Goal: Task Accomplishment & Management: Use online tool/utility

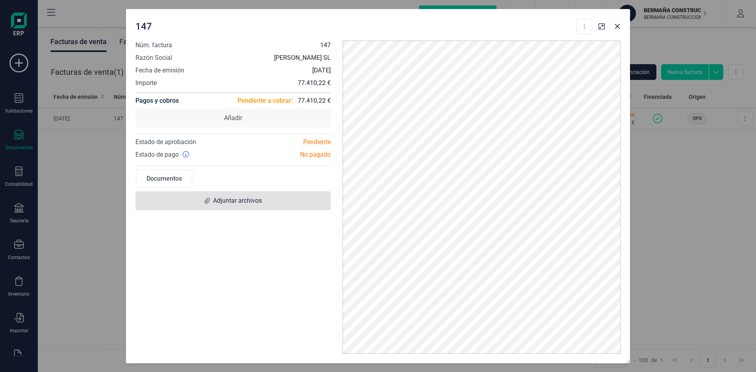
click at [240, 195] on span "Adjuntar archivos" at bounding box center [233, 200] width 195 height 19
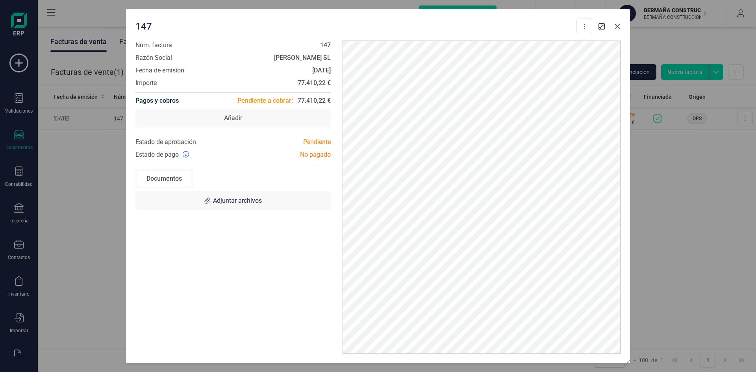
click at [618, 31] on button "Close" at bounding box center [617, 26] width 13 height 13
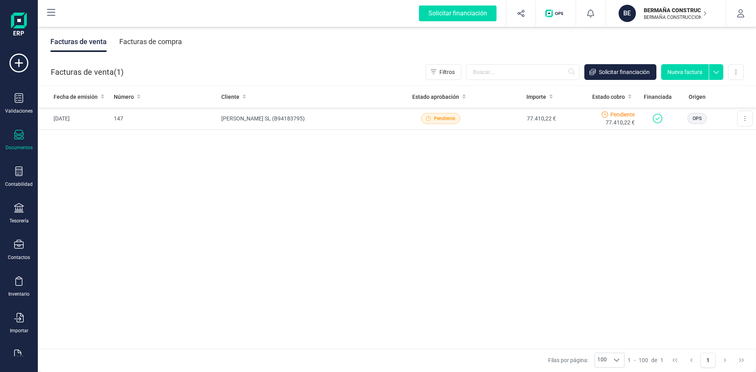
click at [13, 139] on div "Documentos" at bounding box center [19, 140] width 32 height 21
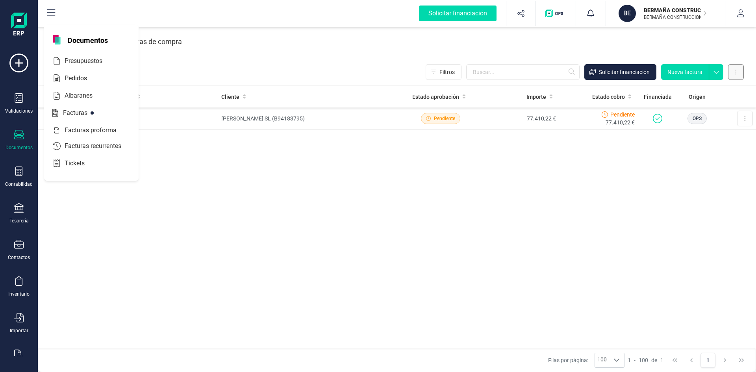
click at [738, 74] on button at bounding box center [736, 72] width 16 height 16
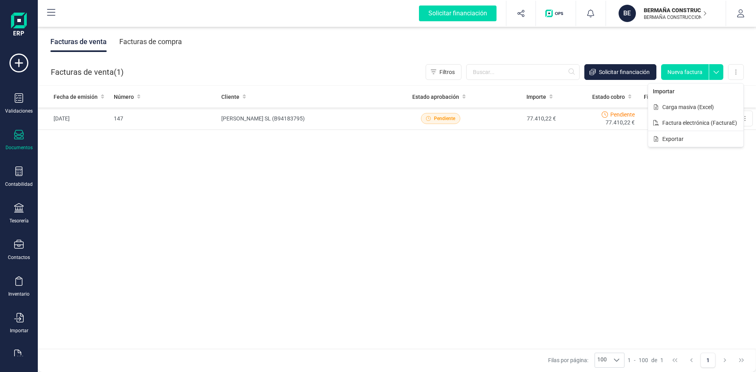
click at [381, 205] on div "Fecha de emisión Número Cliente Estado aprobación Importe Estado cobro Financia…" at bounding box center [397, 218] width 719 height 264
click at [458, 12] on div "Solicitar financiación" at bounding box center [458, 14] width 78 height 16
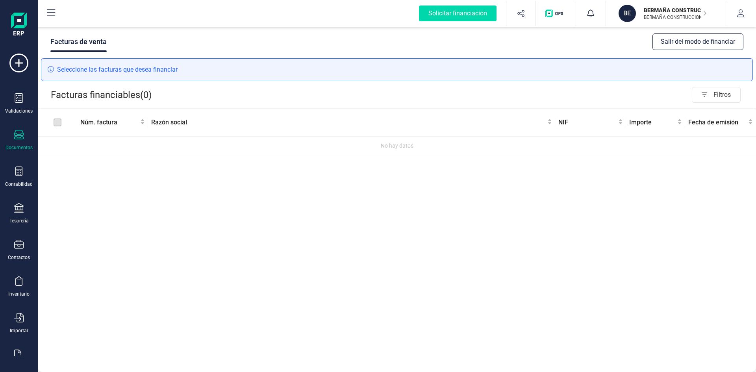
click at [55, 122] on label at bounding box center [58, 122] width 8 height 9
click at [58, 126] on label at bounding box center [58, 122] width 8 height 9
click at [175, 125] on span "Razón social" at bounding box center [348, 122] width 395 height 9
click at [56, 123] on label at bounding box center [58, 122] width 8 height 9
click at [16, 94] on icon at bounding box center [18, 97] width 9 height 9
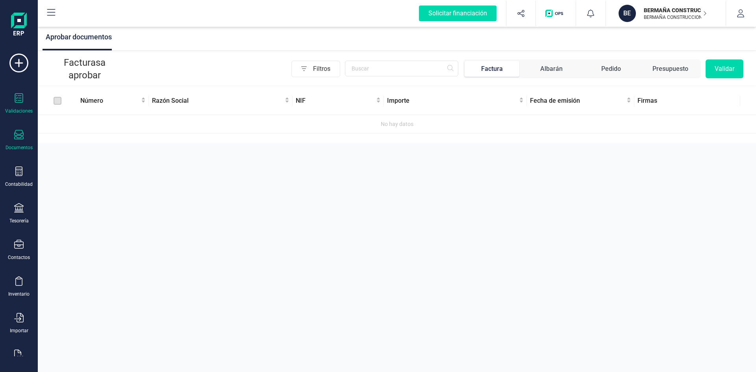
click at [18, 134] on icon at bounding box center [18, 134] width 9 height 9
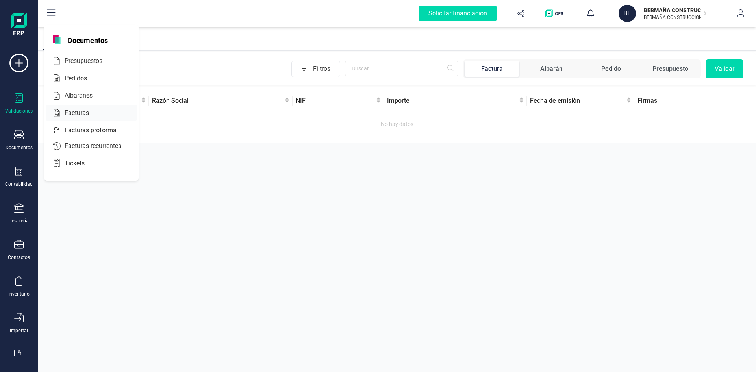
click at [80, 111] on span "Facturas" at bounding box center [82, 112] width 42 height 9
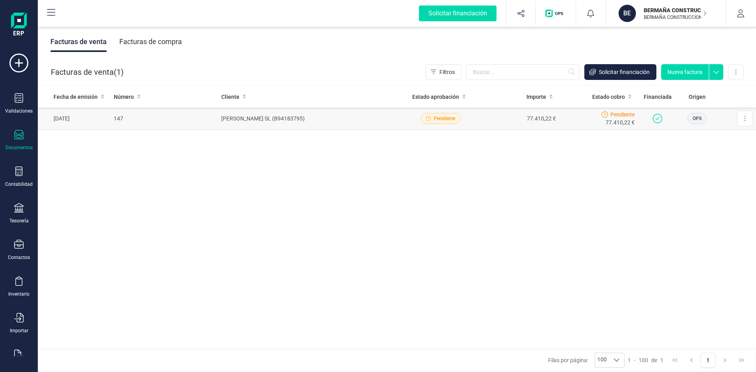
click at [449, 123] on span "Pendiente" at bounding box center [440, 118] width 39 height 11
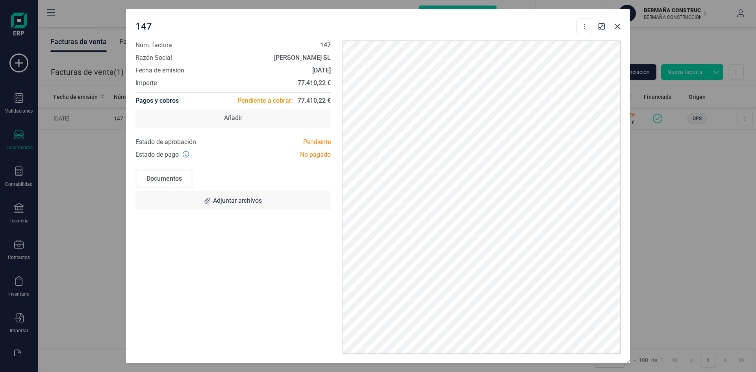
click at [160, 182] on div "Documentos" at bounding box center [164, 179] width 54 height 16
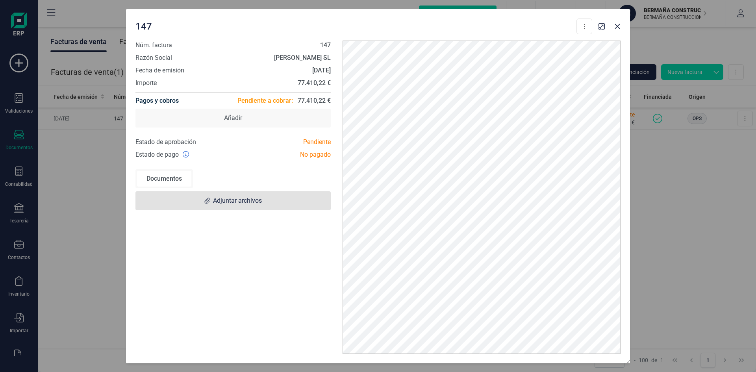
click at [223, 206] on span "Adjuntar archivos" at bounding box center [233, 200] width 195 height 19
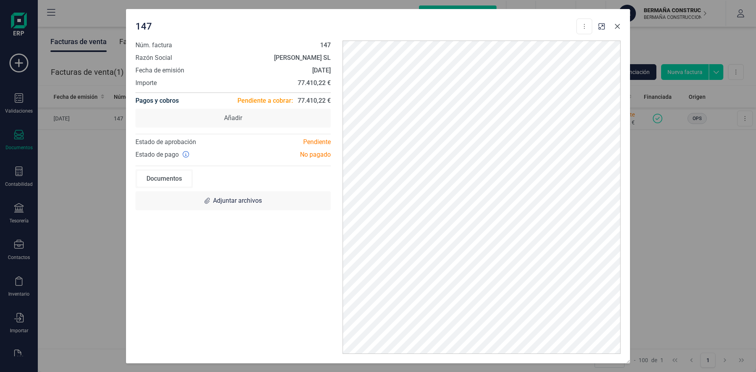
click at [619, 25] on icon "Close" at bounding box center [617, 26] width 5 height 5
